Goal: Information Seeking & Learning: Learn about a topic

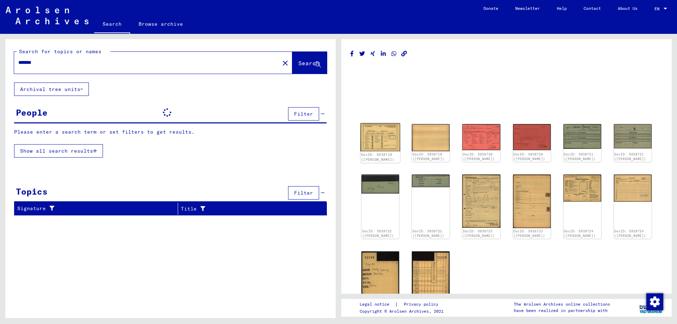
click at [379, 138] on img at bounding box center [380, 137] width 40 height 28
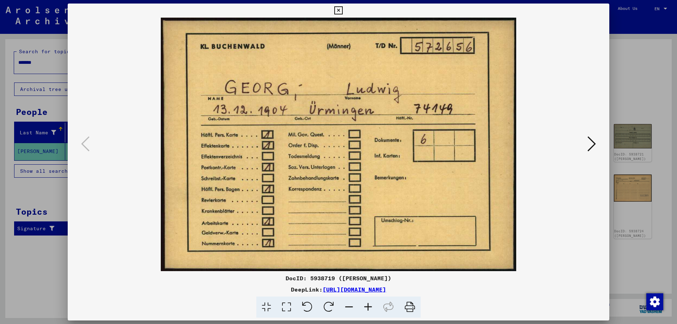
click at [594, 145] on icon at bounding box center [591, 143] width 8 height 17
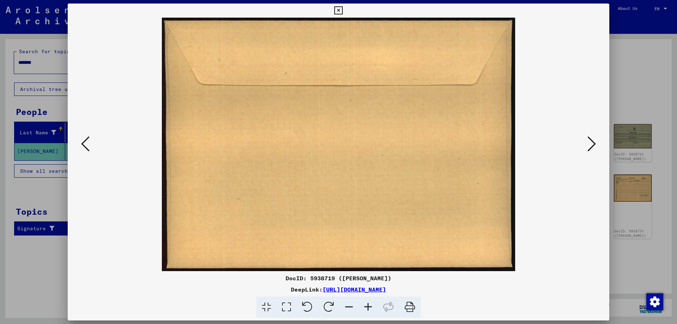
click at [594, 145] on icon at bounding box center [591, 143] width 8 height 17
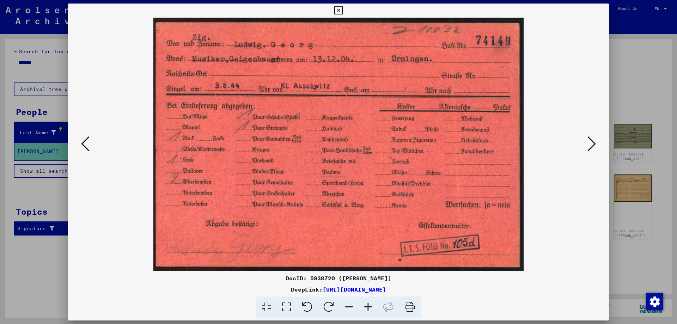
click at [594, 145] on icon at bounding box center [591, 143] width 8 height 17
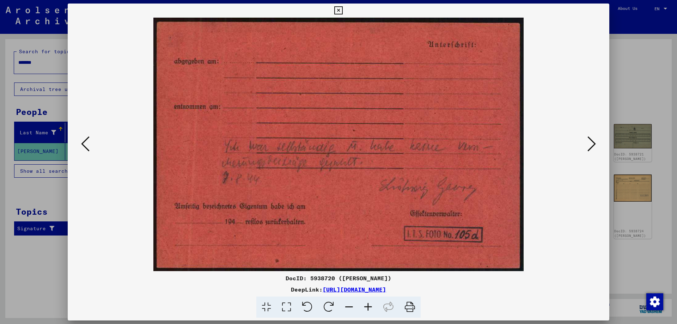
click at [594, 145] on icon at bounding box center [591, 143] width 8 height 17
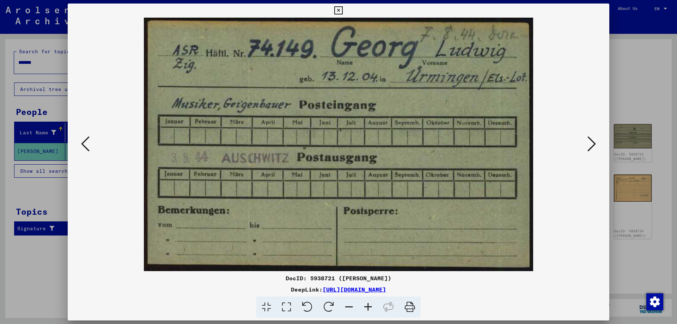
click at [594, 145] on icon at bounding box center [591, 143] width 8 height 17
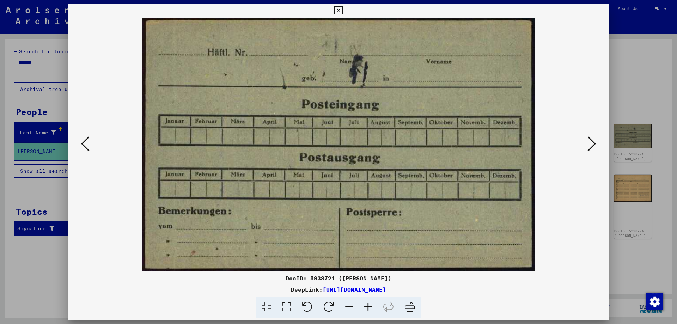
click at [594, 145] on icon at bounding box center [591, 143] width 8 height 17
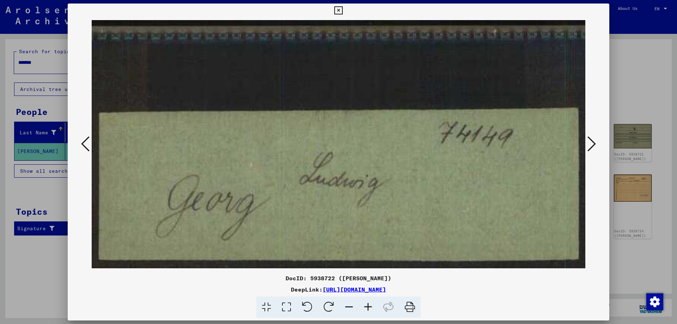
click at [594, 145] on icon at bounding box center [591, 143] width 8 height 17
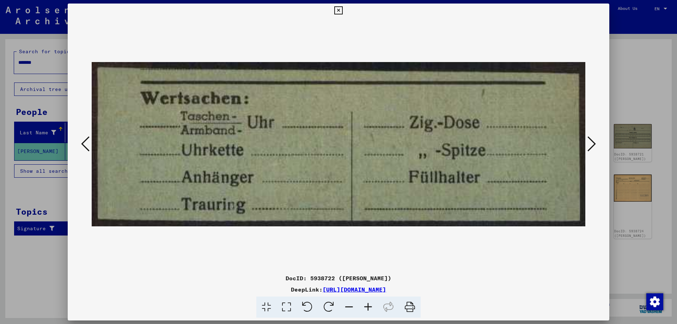
click at [594, 145] on icon at bounding box center [591, 143] width 8 height 17
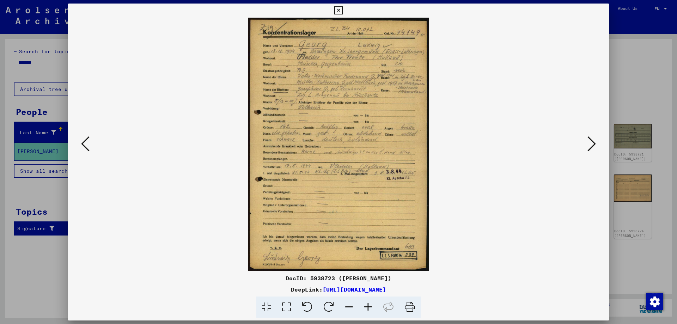
click at [594, 145] on icon at bounding box center [591, 143] width 8 height 17
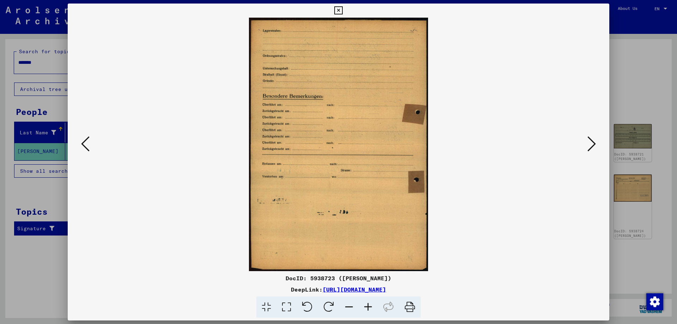
click at [85, 145] on icon at bounding box center [85, 143] width 8 height 17
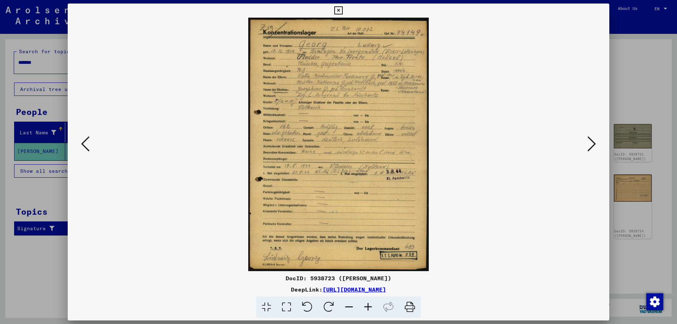
click at [368, 312] on icon at bounding box center [367, 307] width 19 height 22
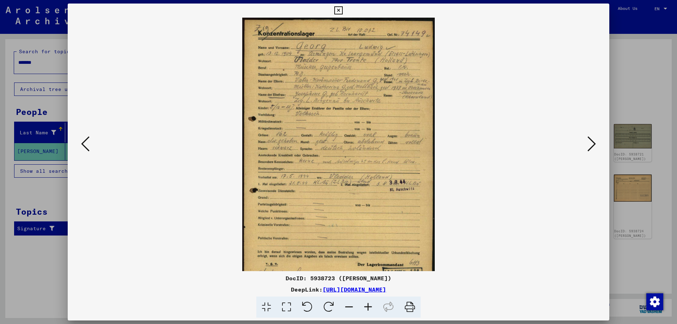
click at [367, 309] on icon at bounding box center [367, 307] width 19 height 22
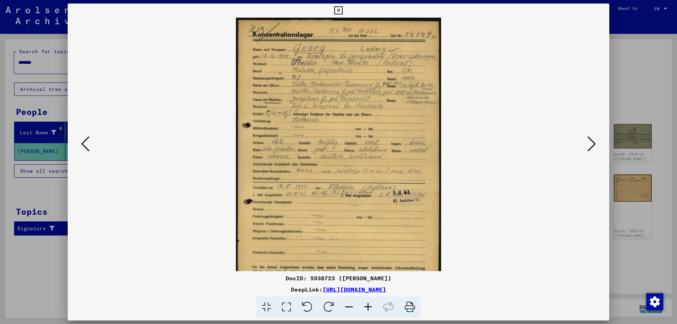
click at [367, 309] on icon at bounding box center [367, 307] width 19 height 22
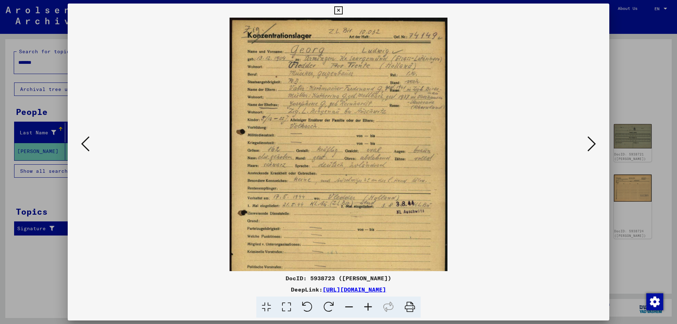
click at [367, 309] on icon at bounding box center [367, 307] width 19 height 22
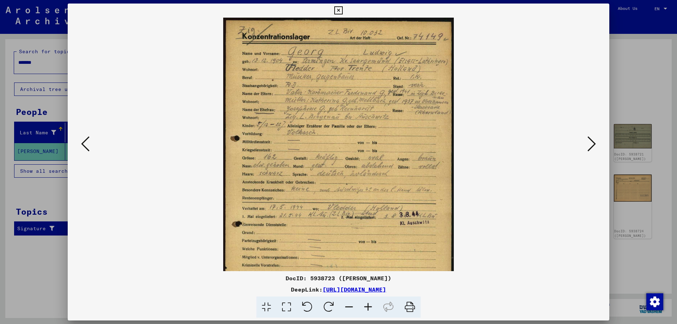
click at [367, 309] on icon at bounding box center [367, 307] width 19 height 22
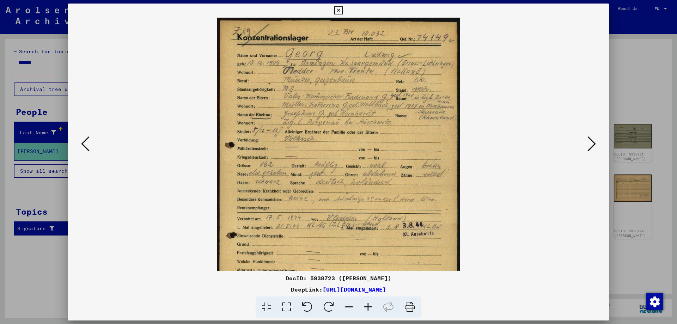
click at [342, 12] on icon at bounding box center [338, 10] width 8 height 8
